Goal: Find specific page/section: Find specific page/section

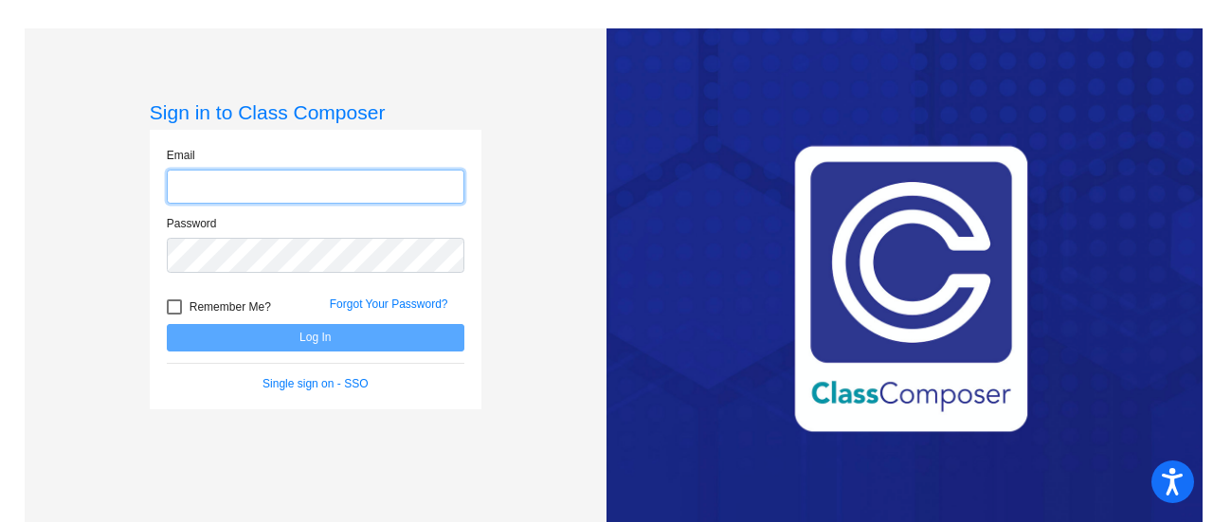
type input "wilsonk@bbhcsd.org"
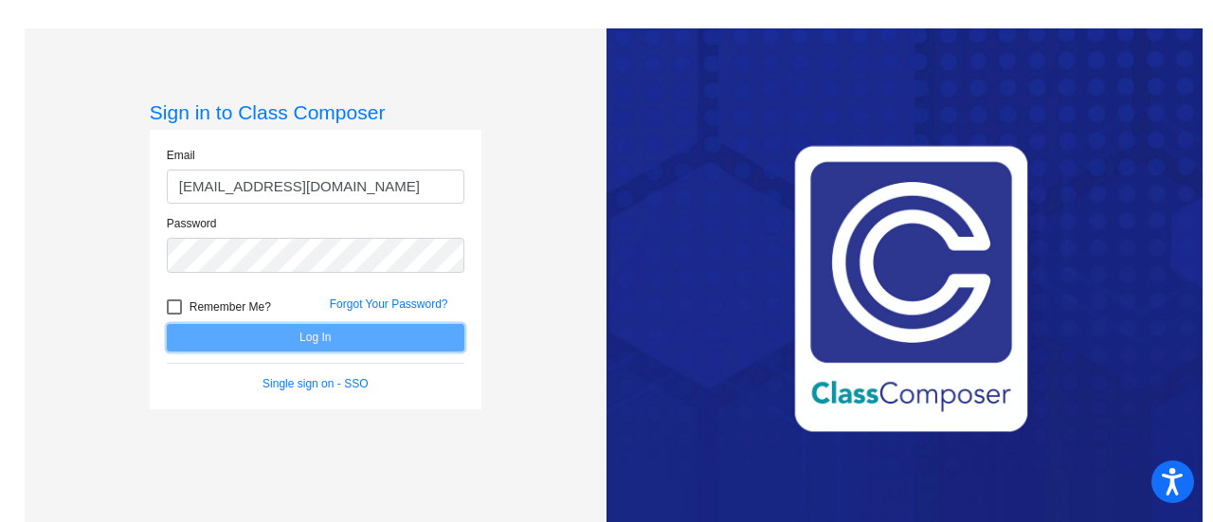
click at [330, 338] on button "Log In" at bounding box center [315, 337] width 297 height 27
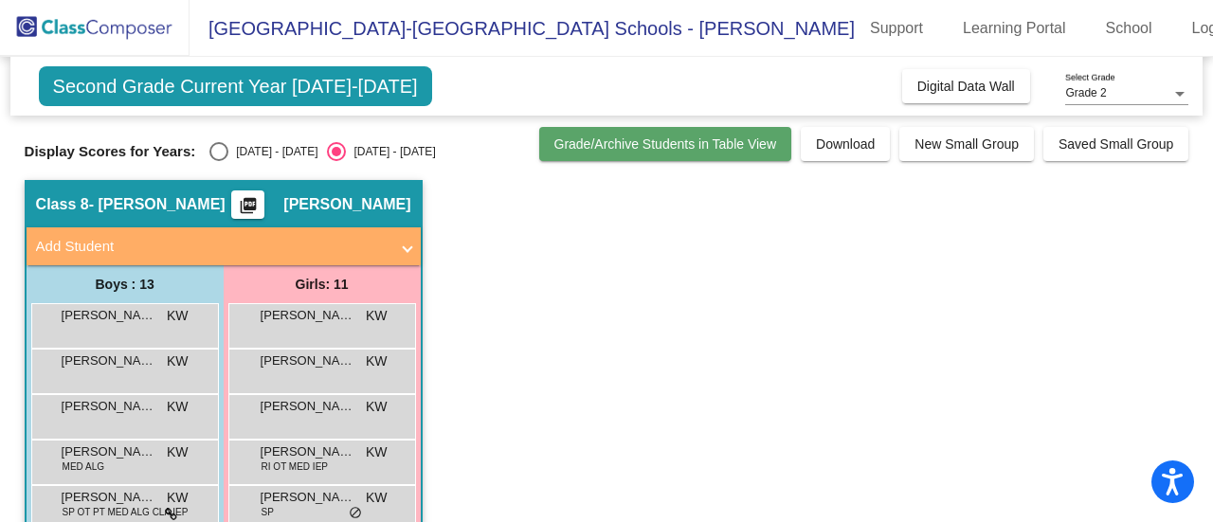
click at [555, 142] on span "Grade/Archive Students in Table View" at bounding box center [665, 143] width 223 height 15
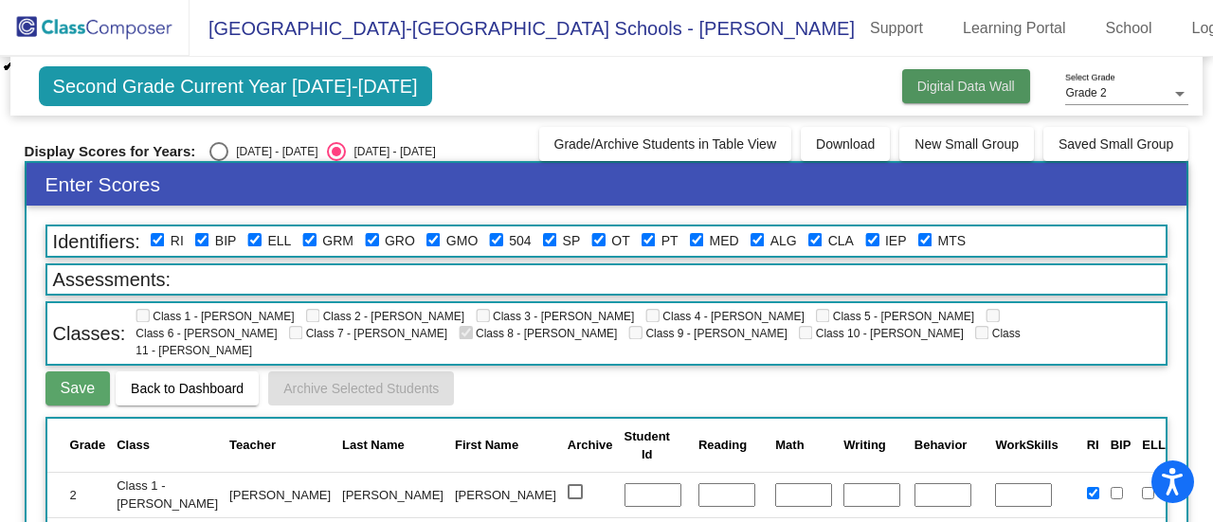
click at [943, 94] on button "Digital Data Wall" at bounding box center [966, 86] width 128 height 34
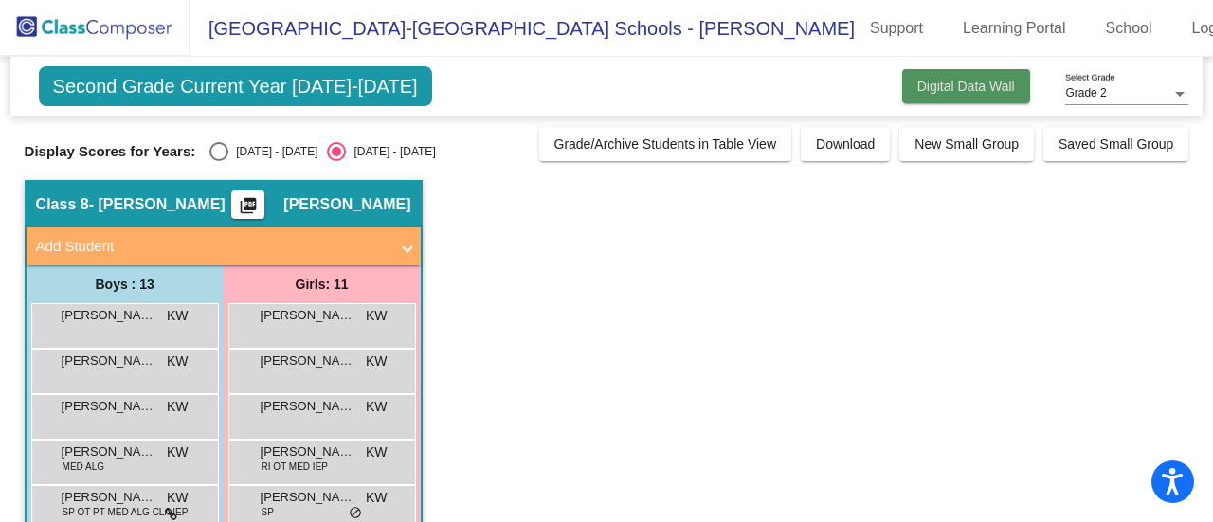
click at [968, 90] on span "Digital Data Wall" at bounding box center [966, 86] width 98 height 15
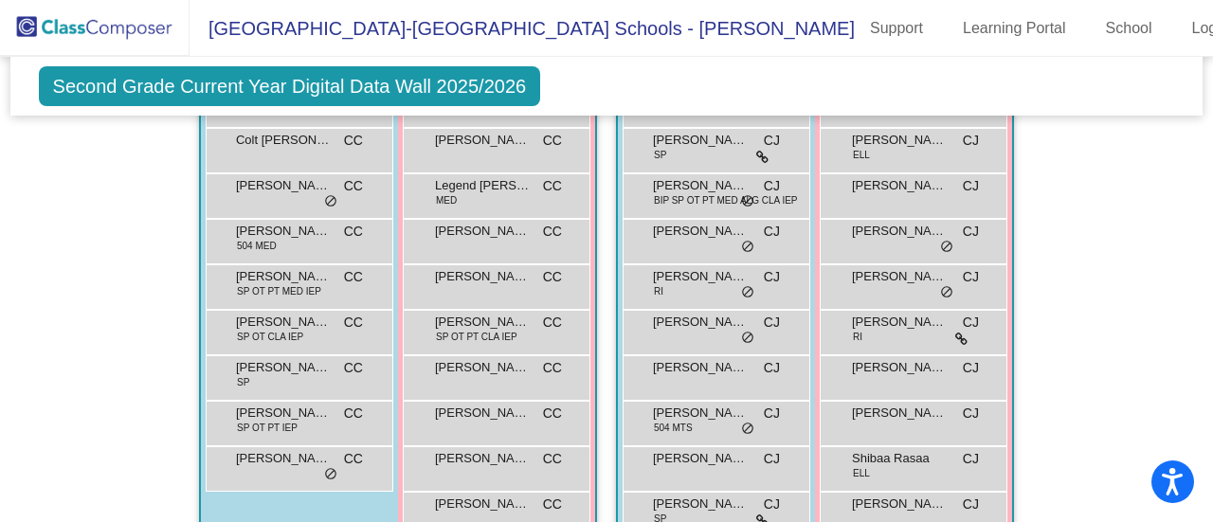
scroll to position [816, 0]
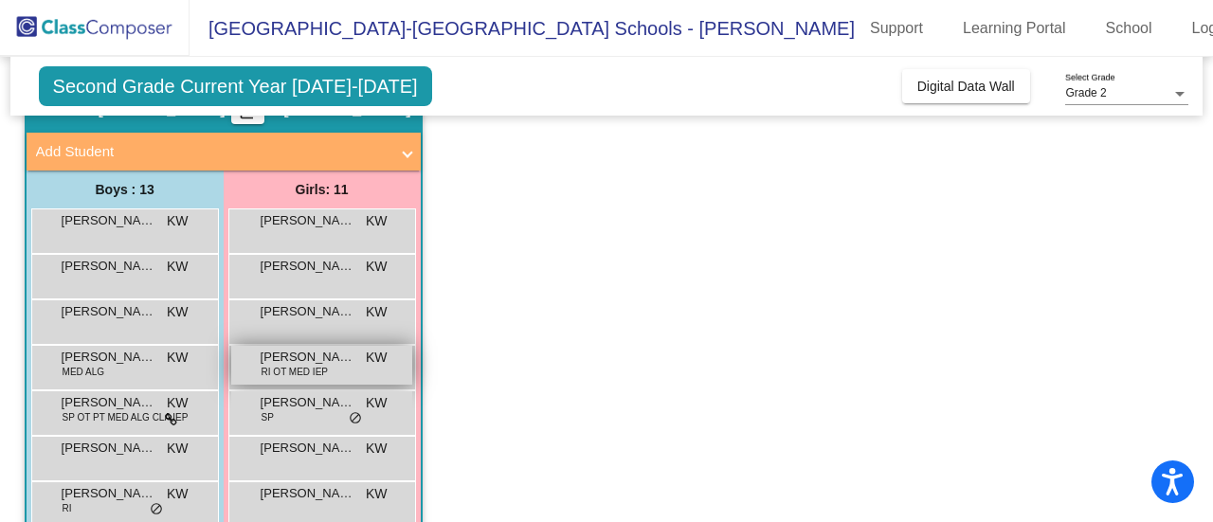
scroll to position [189, 0]
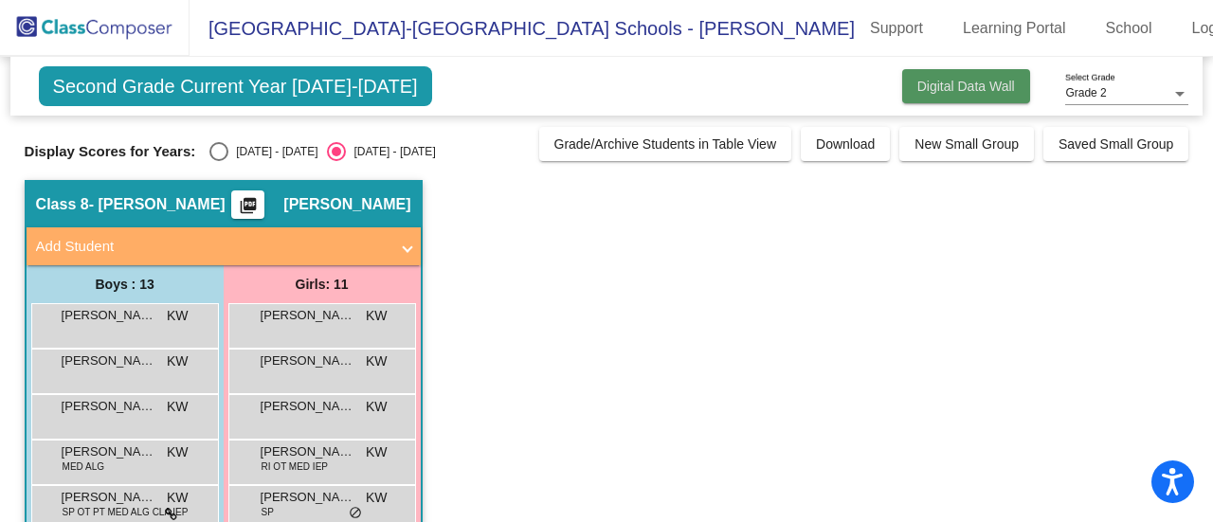
click at [970, 79] on span "Digital Data Wall" at bounding box center [966, 86] width 98 height 15
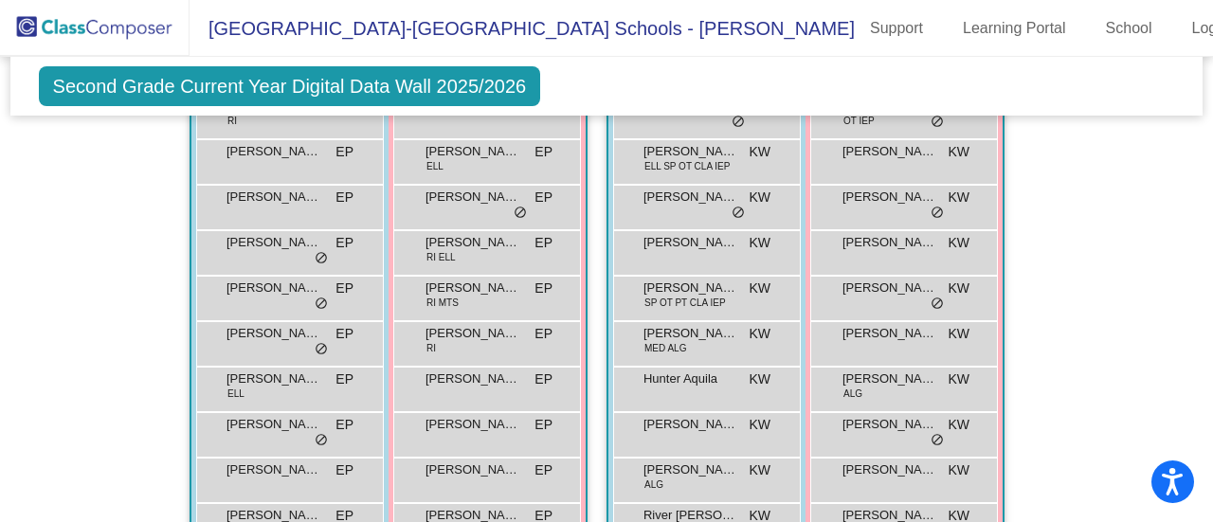
scroll to position [3695, 0]
